Goal: Transaction & Acquisition: Purchase product/service

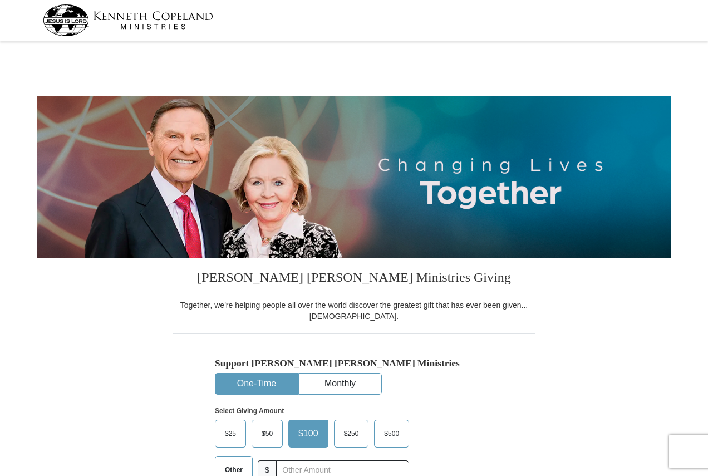
select select "PA"
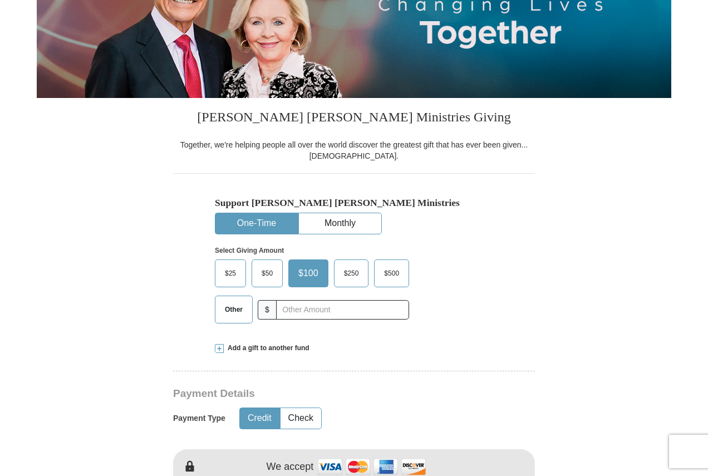
scroll to position [167, 0]
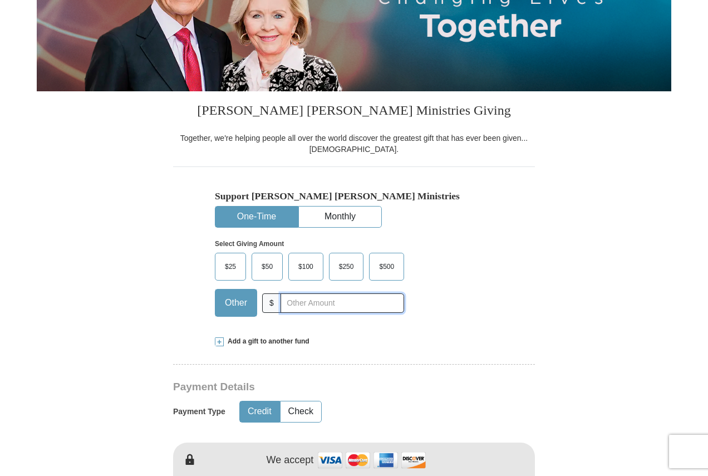
click at [312, 302] on input "text" at bounding box center [343, 302] width 124 height 19
type input "20"
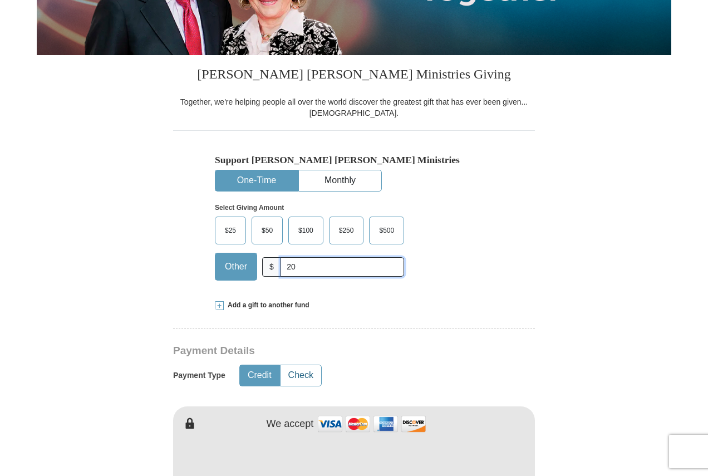
scroll to position [223, 0]
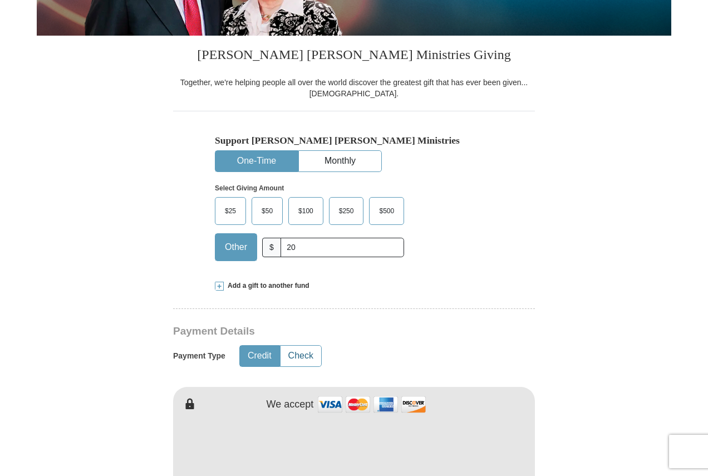
click at [312, 356] on button "Check" at bounding box center [301, 356] width 41 height 21
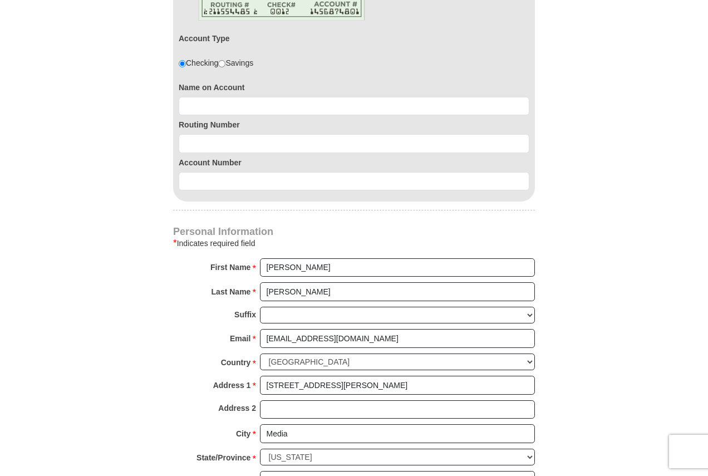
scroll to position [668, 0]
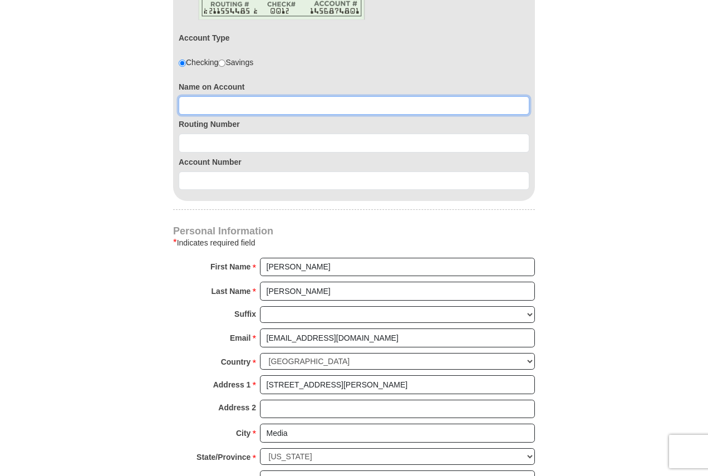
click at [254, 110] on input at bounding box center [354, 105] width 351 height 19
type input "[PERSON_NAME]"
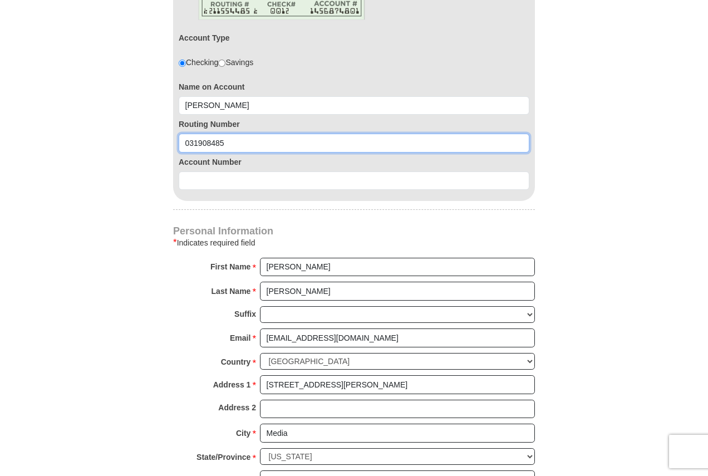
type input "031908485"
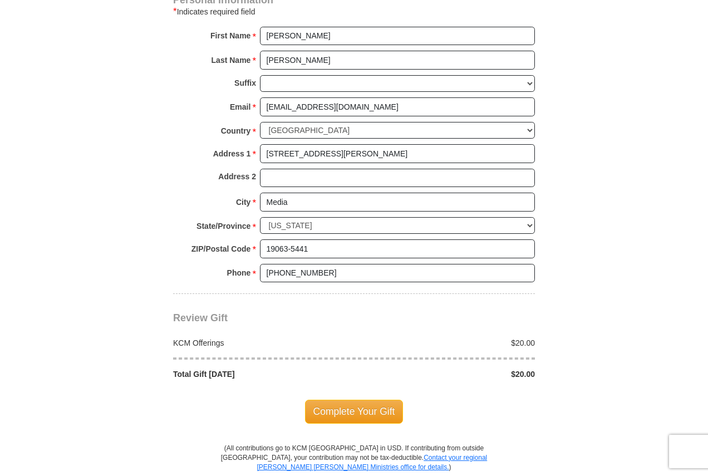
scroll to position [1002, 0]
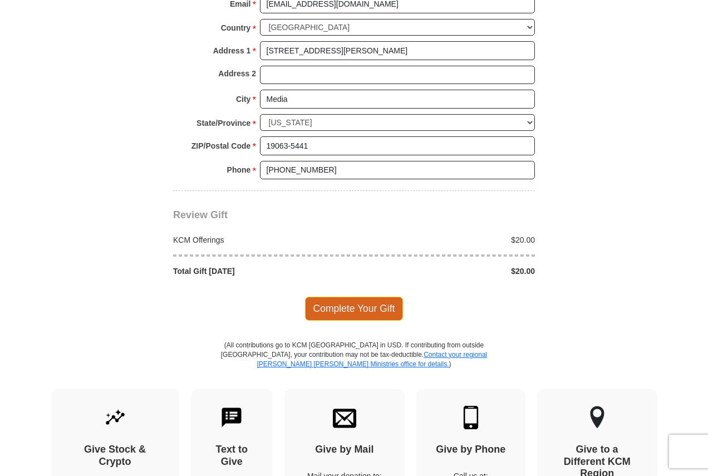
type input "0360154439"
click at [351, 307] on span "Complete Your Gift" at bounding box center [354, 308] width 99 height 23
